Goal: Find contact information: Find contact information

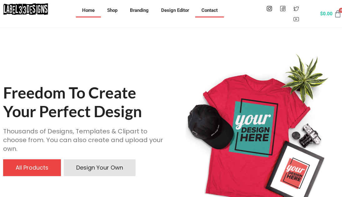
click at [210, 8] on link "Contact" at bounding box center [209, 10] width 29 height 14
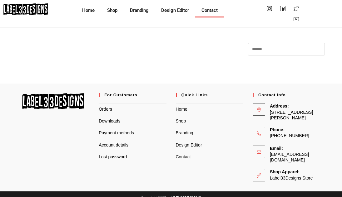
scroll to position [13, 0]
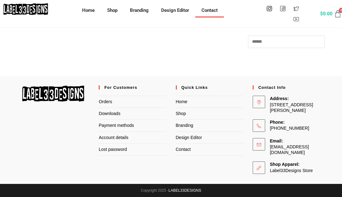
drag, startPoint x: 273, startPoint y: 188, endPoint x: 274, endPoint y: 182, distance: 5.6
click at [273, 188] on div "Copyright 2025 - LABEL33DESIGNS" at bounding box center [171, 190] width 342 height 13
click at [268, 66] on div "Search for:" at bounding box center [171, 48] width 308 height 56
click at [266, 63] on div "Search for:" at bounding box center [171, 48] width 308 height 56
drag, startPoint x: 285, startPoint y: 111, endPoint x: 270, endPoint y: 100, distance: 18.3
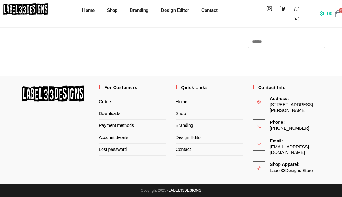
click at [270, 102] on span "[STREET_ADDRESS][PERSON_NAME]" at bounding box center [294, 107] width 50 height 11
copy span "[STREET_ADDRESS][PERSON_NAME]"
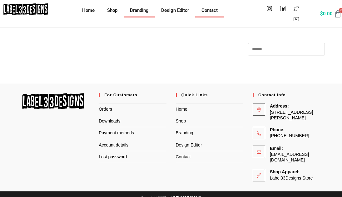
click at [141, 12] on link "Branding" at bounding box center [139, 10] width 31 height 14
click at [112, 12] on link "Shop" at bounding box center [112, 10] width 23 height 14
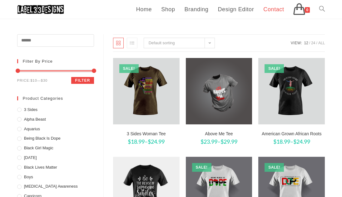
click at [274, 13] on link "Contact" at bounding box center [273, 9] width 30 height 19
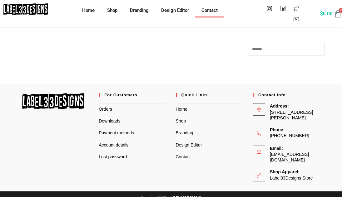
click at [286, 11] on link "Icon-facebook-1" at bounding box center [282, 8] width 11 height 11
click at [280, 8] on icon at bounding box center [282, 8] width 5 height 5
click at [286, 10] on link "Icon-facebook-1" at bounding box center [282, 8] width 11 height 11
click at [282, 8] on icon at bounding box center [282, 8] width 5 height 5
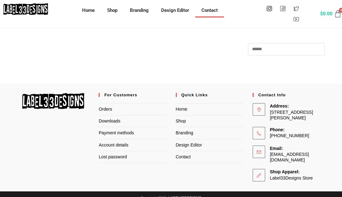
click at [282, 8] on icon at bounding box center [282, 8] width 5 height 5
drag, startPoint x: 282, startPoint y: 8, endPoint x: 267, endPoint y: 32, distance: 28.6
click at [267, 34] on div "Search for:" at bounding box center [171, 55] width 308 height 56
click at [271, 11] on icon at bounding box center [268, 8] width 5 height 5
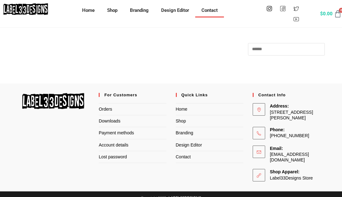
click at [283, 7] on icon at bounding box center [282, 8] width 5 height 5
click at [296, 9] on icon at bounding box center [295, 8] width 5 height 5
click at [281, 10] on icon at bounding box center [282, 8] width 5 height 5
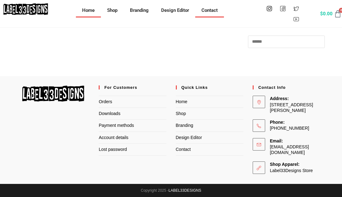
click at [85, 9] on link "Home" at bounding box center [88, 10] width 25 height 14
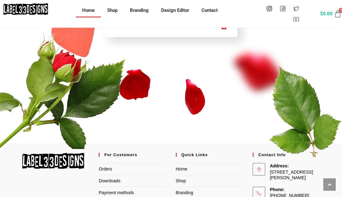
scroll to position [852, 0]
